Goal: Information Seeking & Learning: Learn about a topic

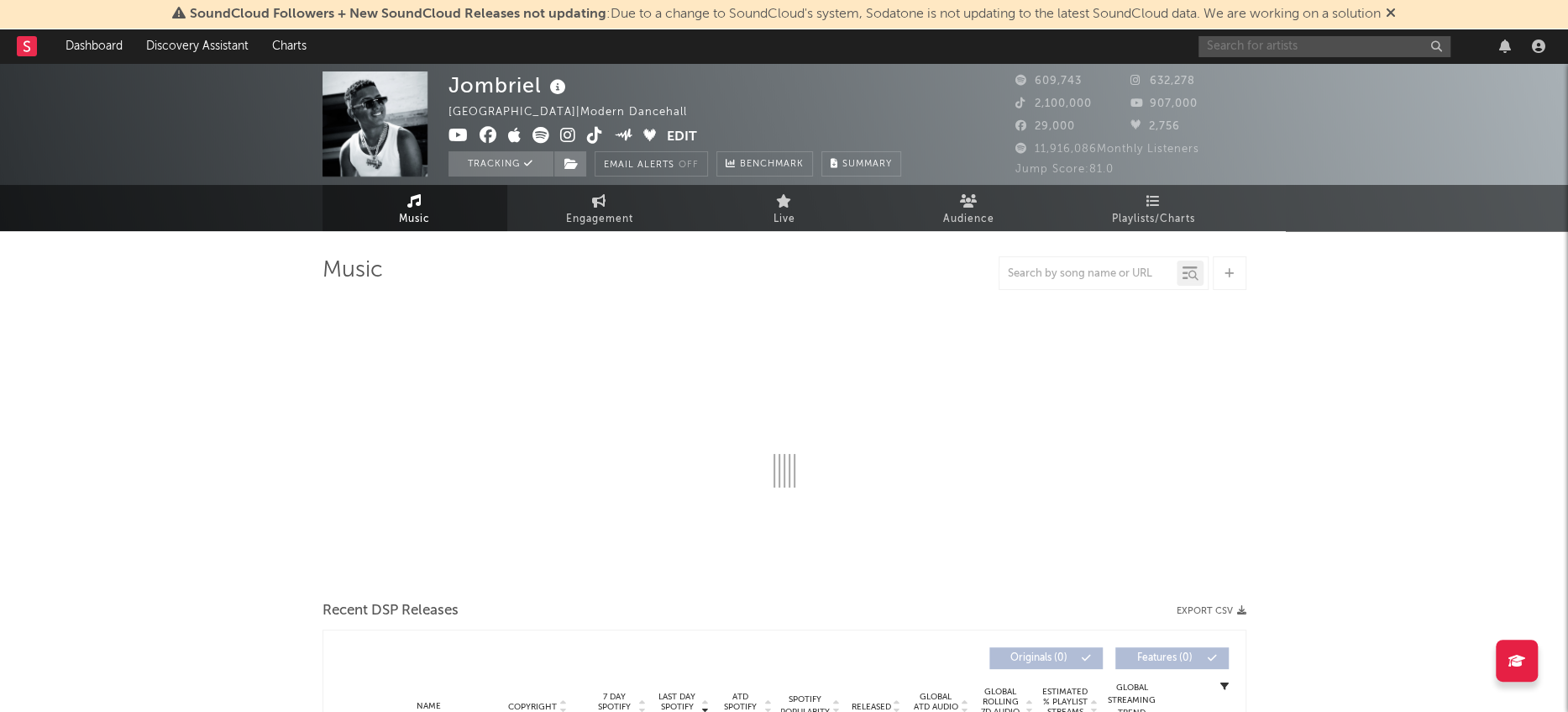
click at [1304, 46] on input "text" at bounding box center [1324, 47] width 252 height 21
type input "[PERSON_NAME]"
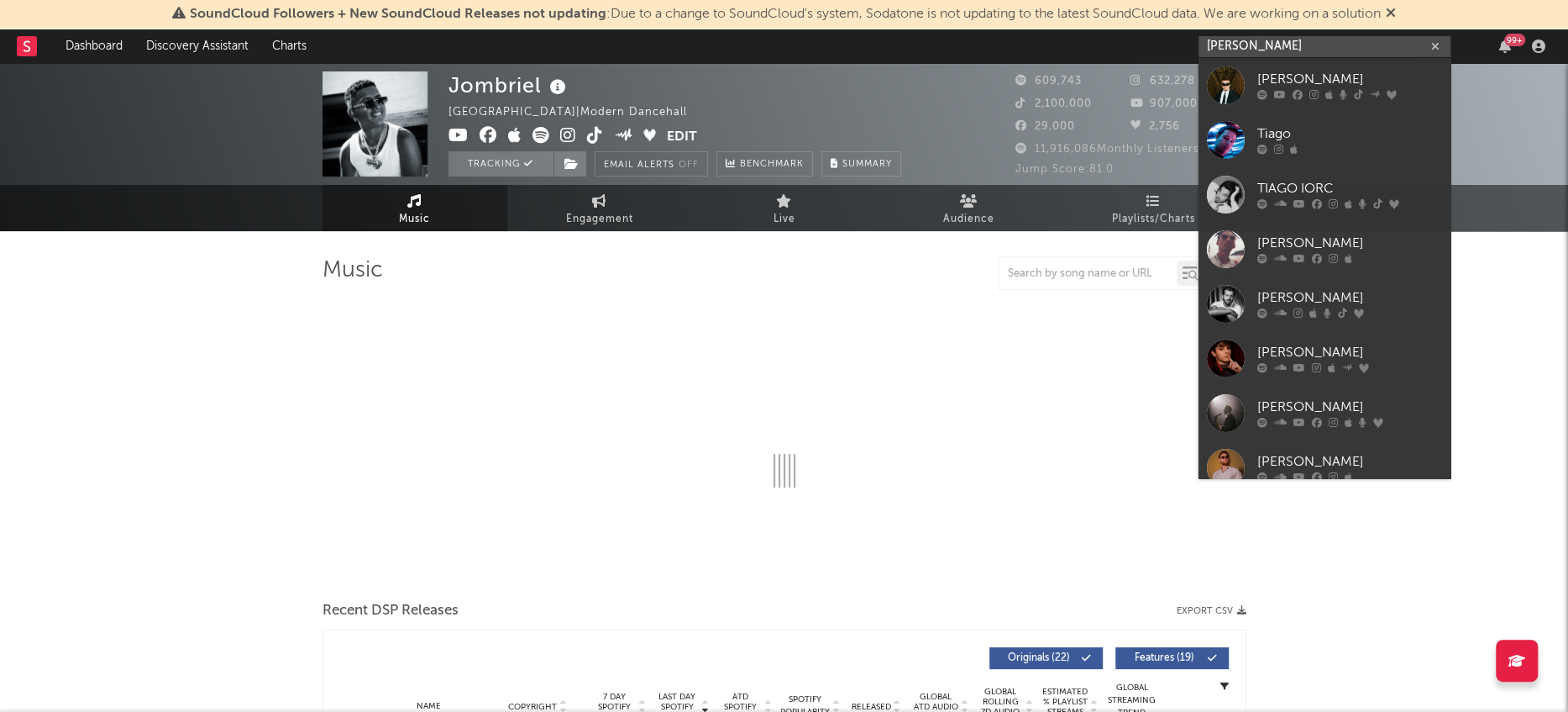
select select "6m"
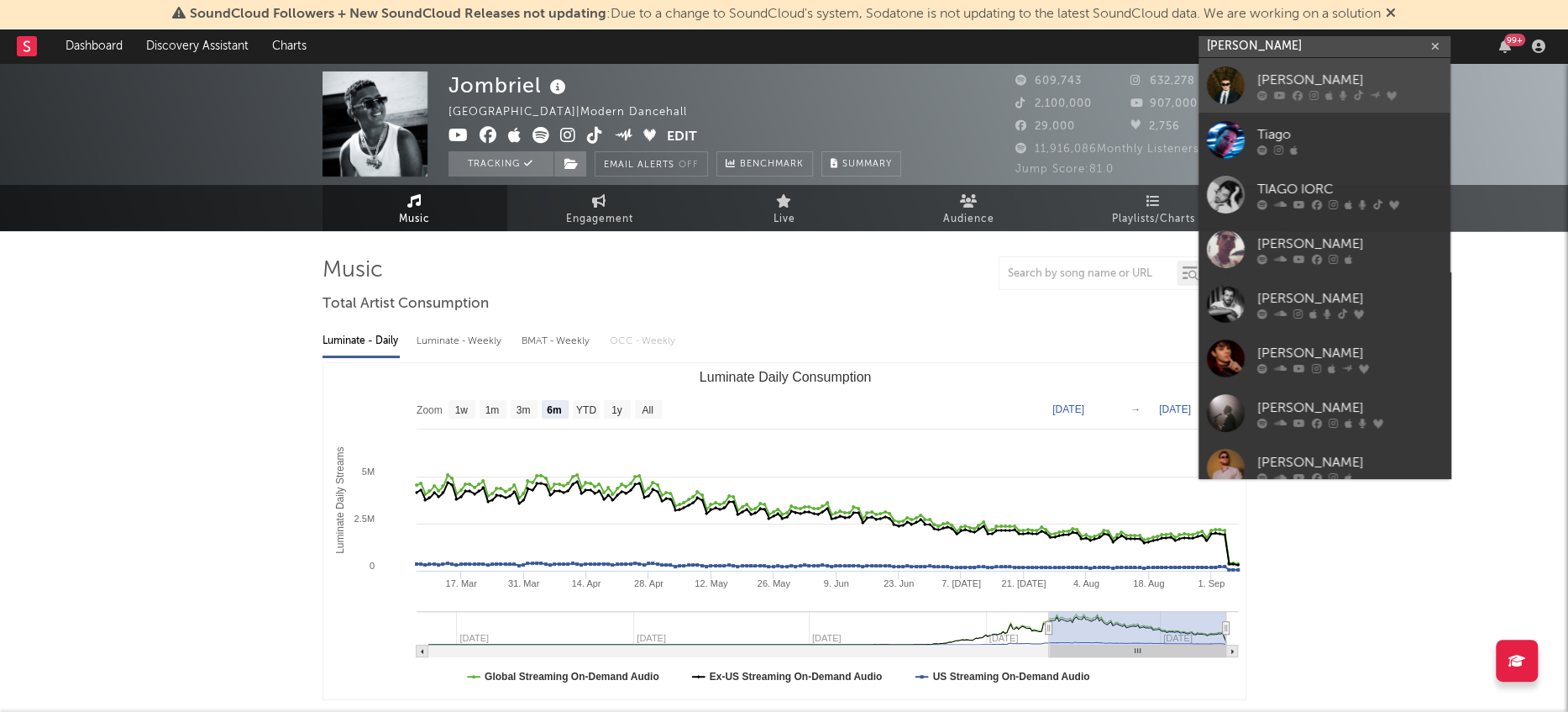
type input "[PERSON_NAME]"
click at [1229, 89] on div at bounding box center [1225, 84] width 37 height 37
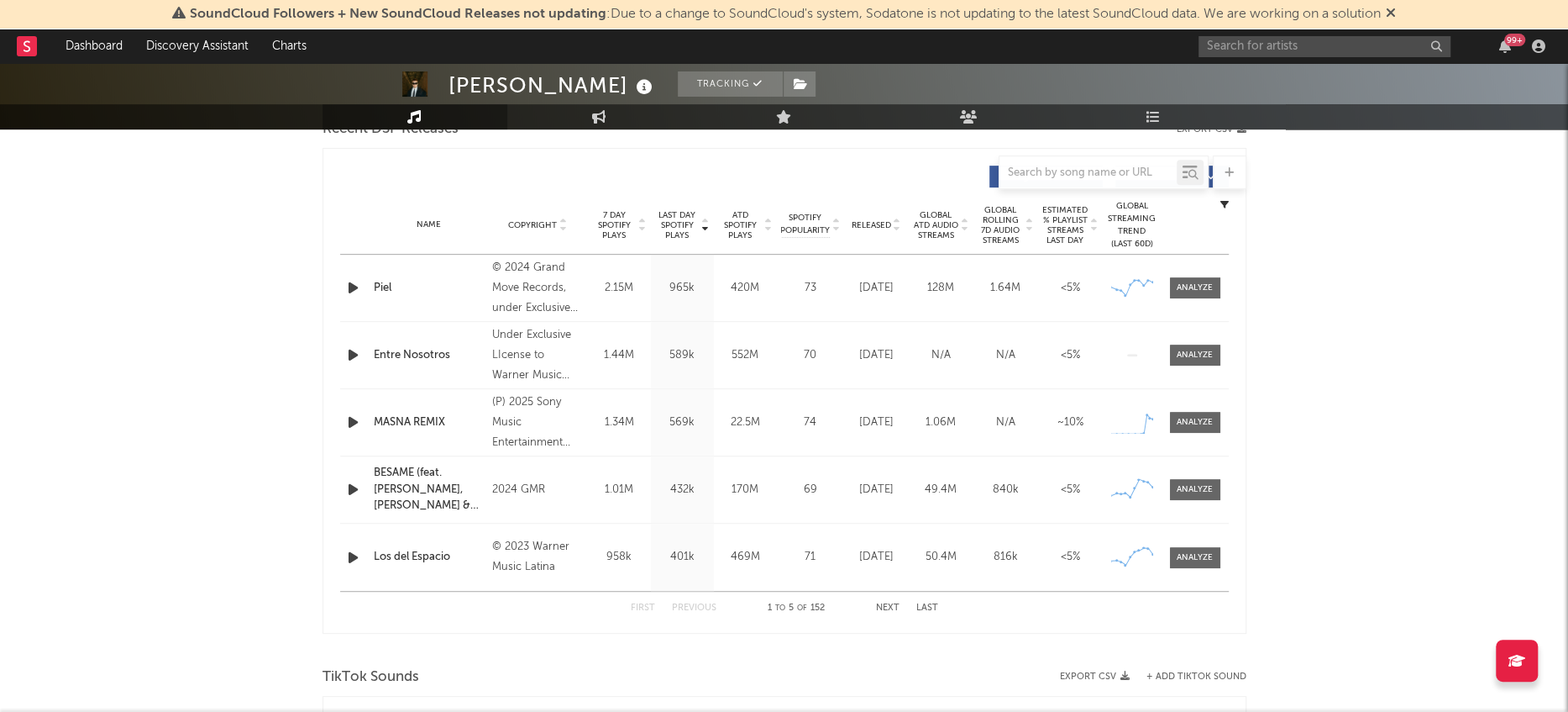
select select "6m"
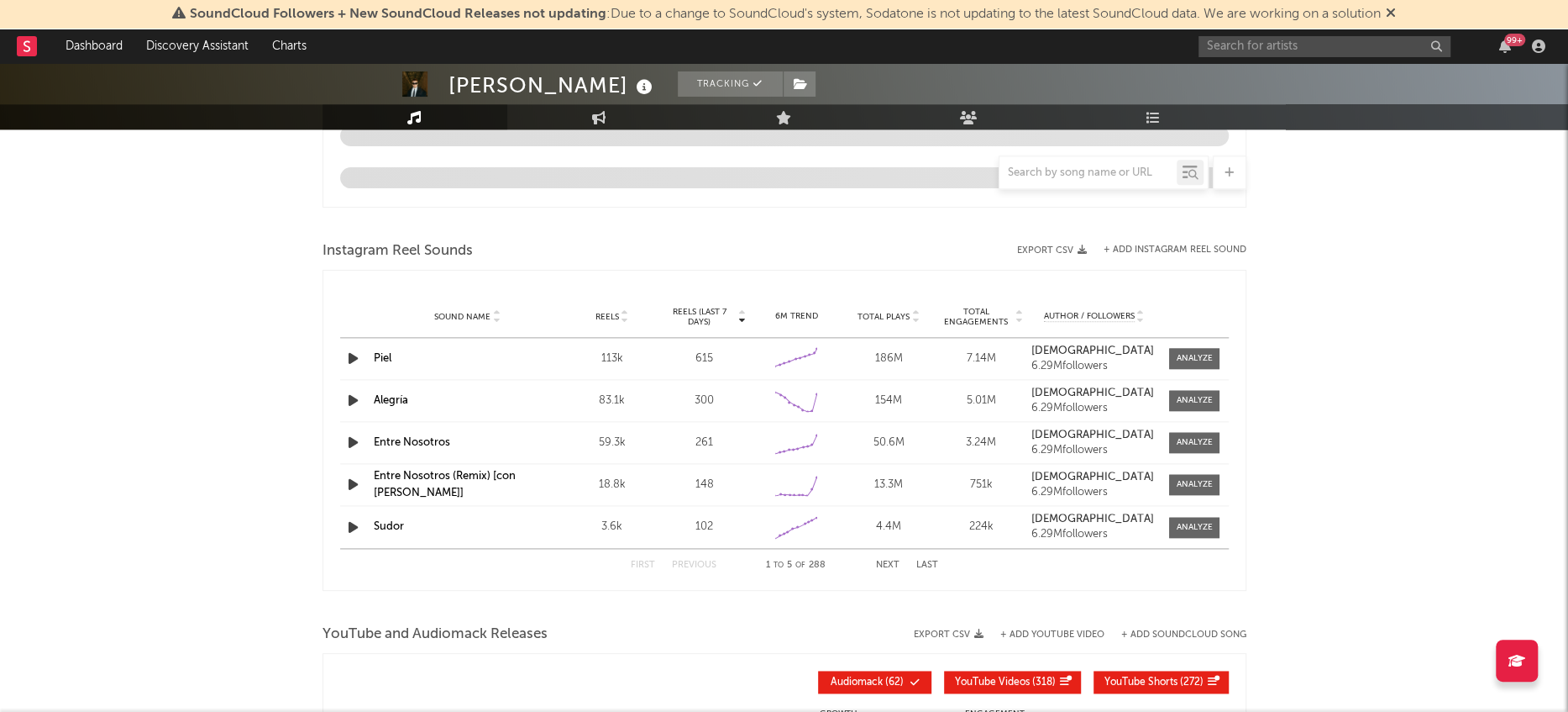
scroll to position [1414, 0]
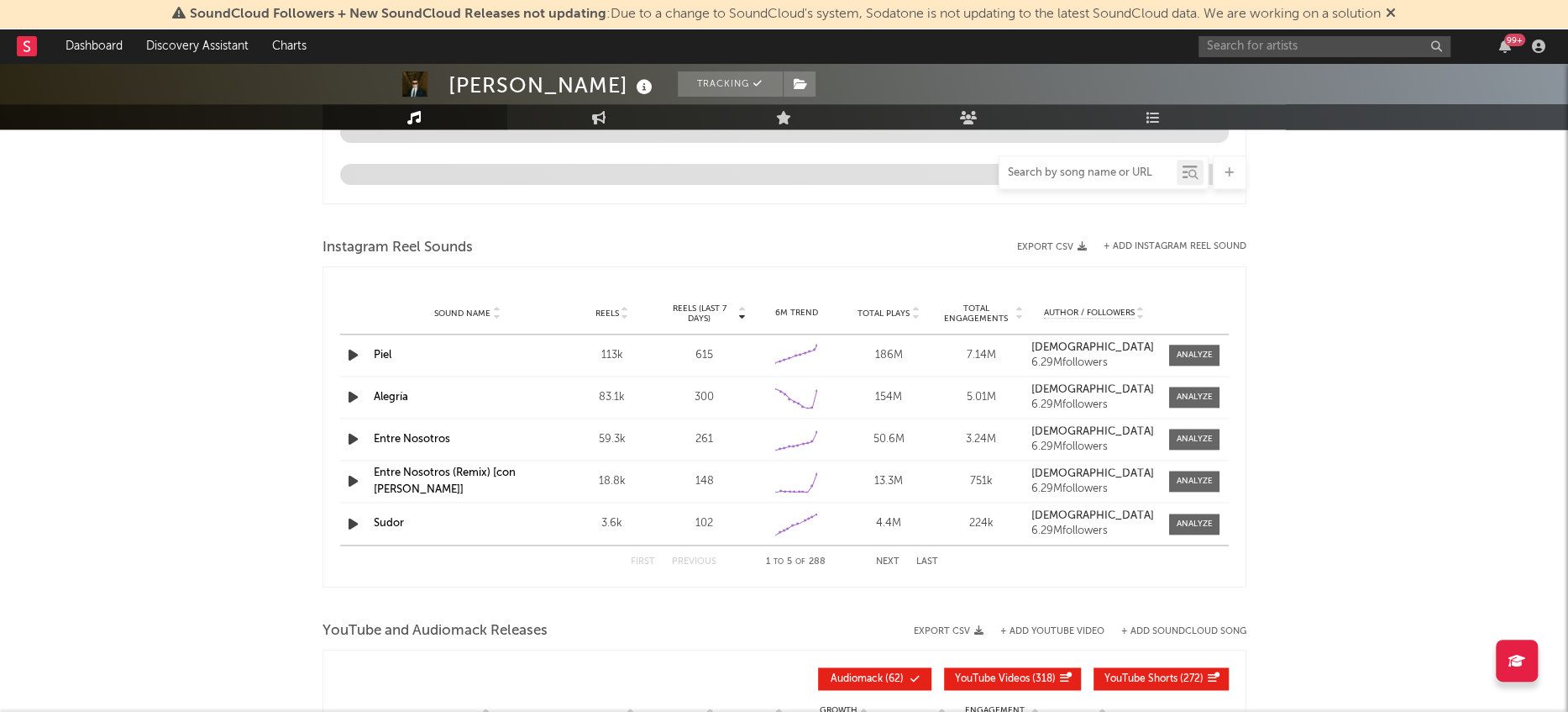
click at [1125, 173] on input "text" at bounding box center [1087, 173] width 177 height 13
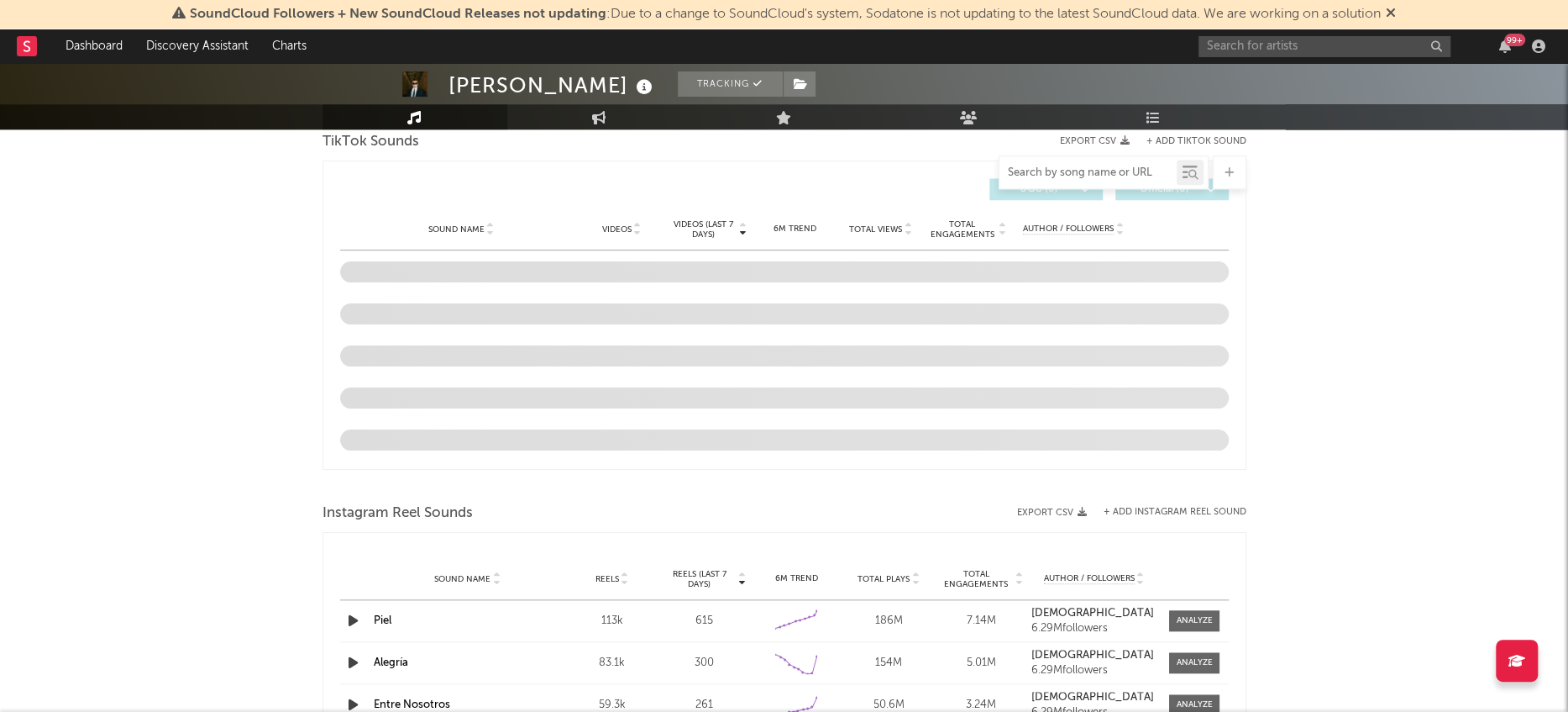
scroll to position [1080, 0]
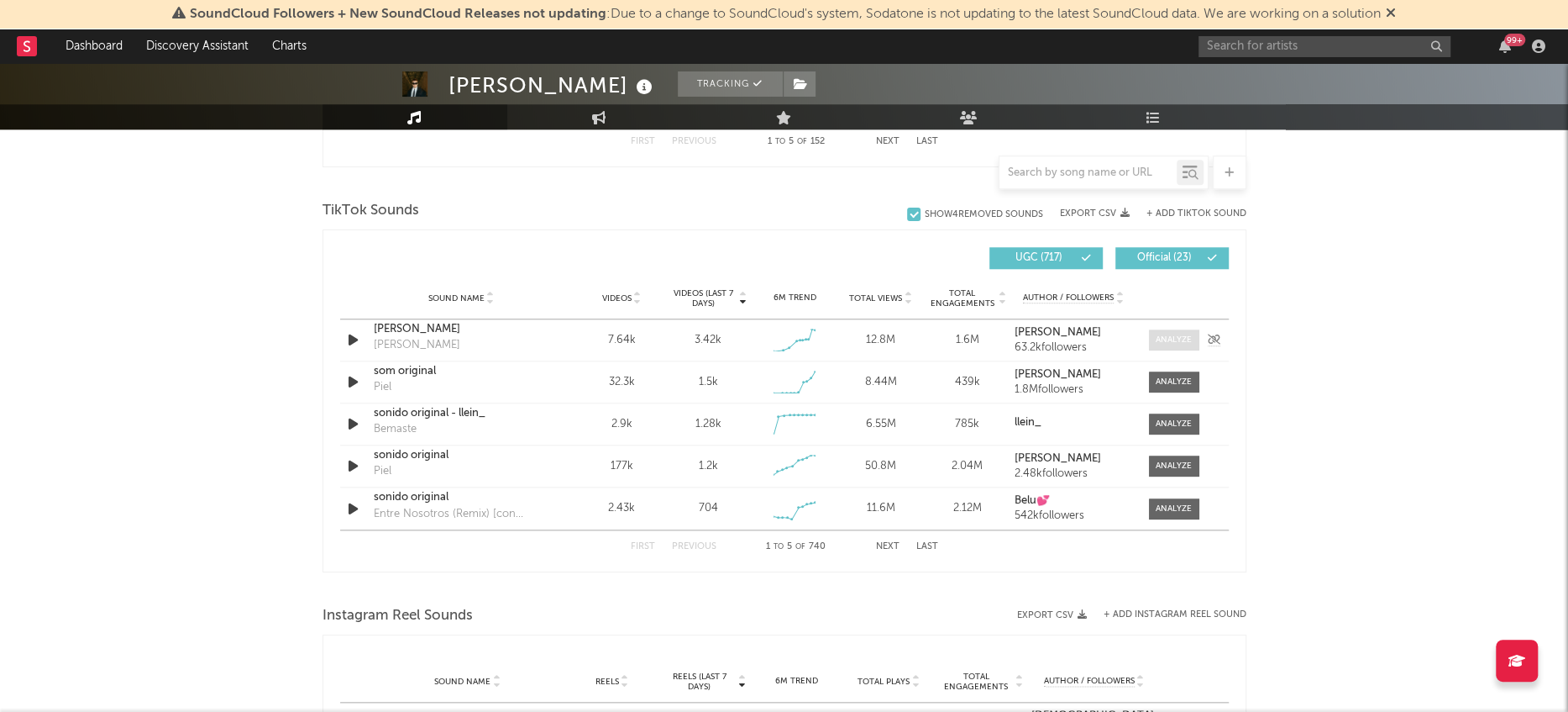
click at [1174, 335] on div at bounding box center [1173, 339] width 36 height 12
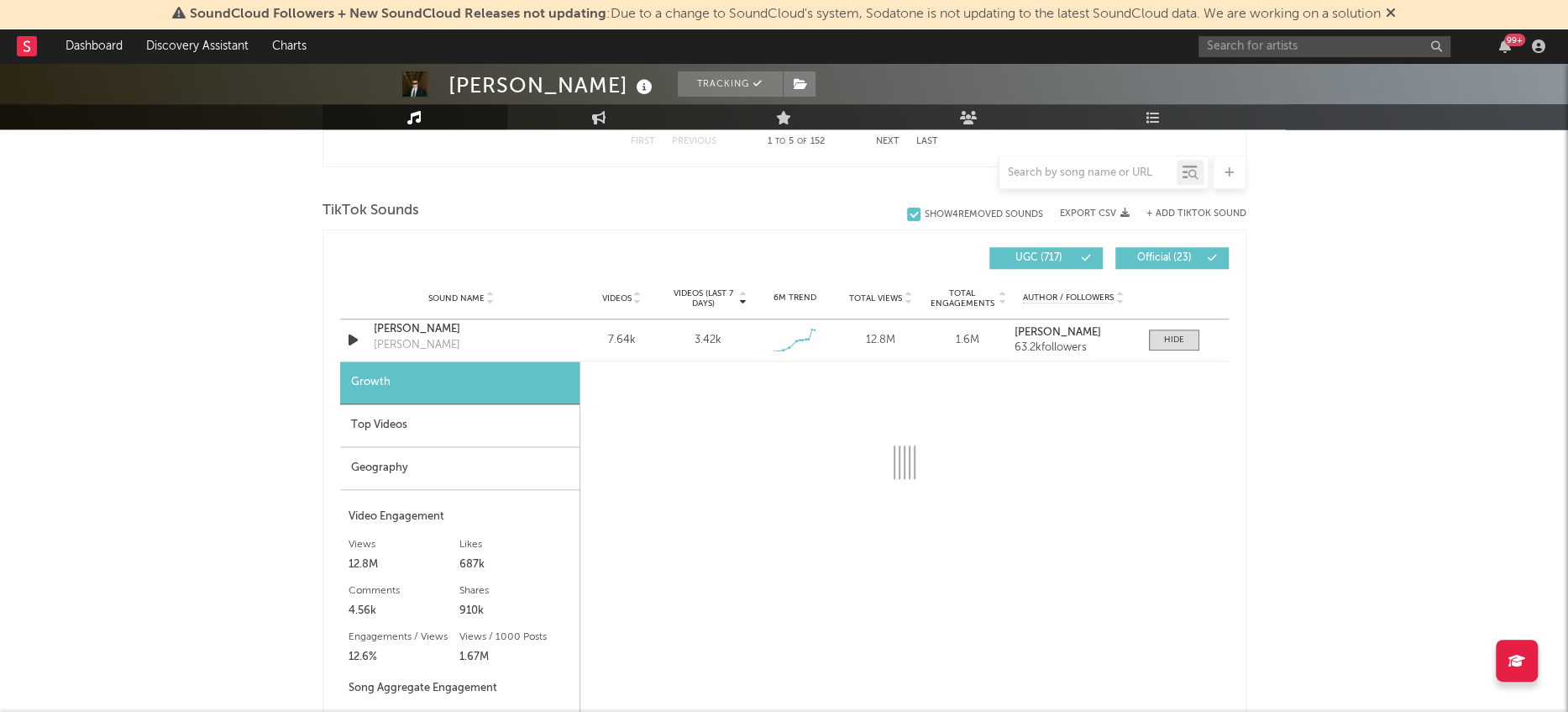
select select "1w"
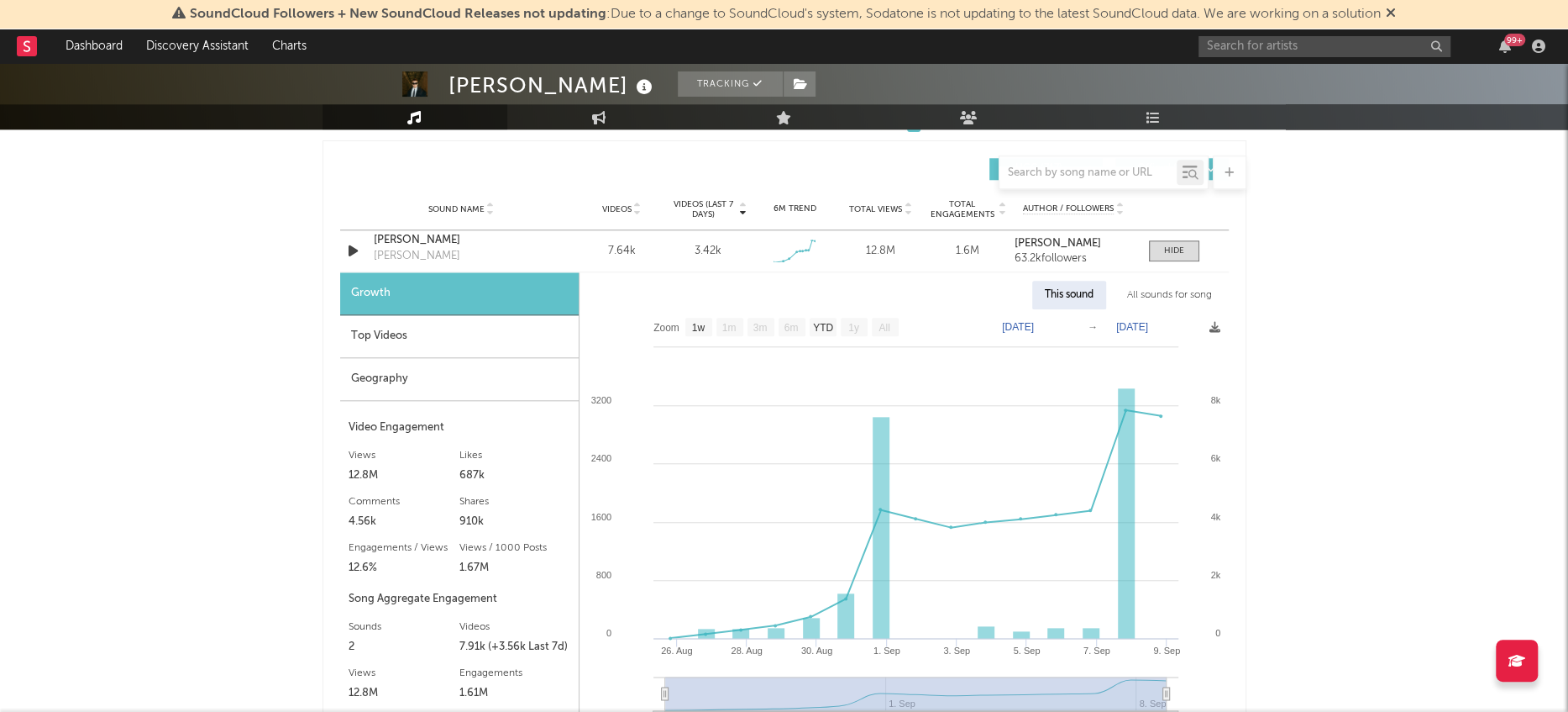
scroll to position [1213, 0]
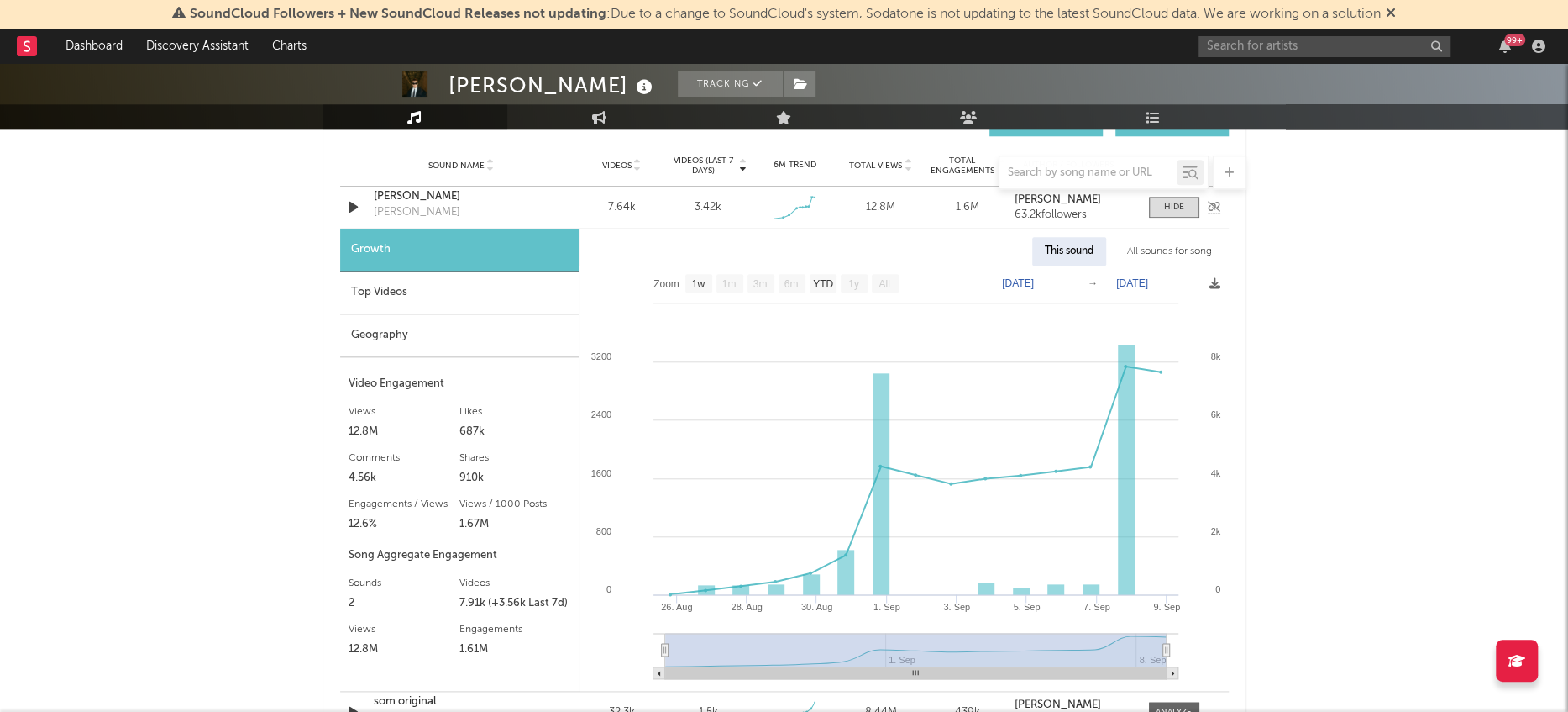
click at [397, 195] on div "[PERSON_NAME]" at bounding box center [461, 196] width 175 height 17
